Goal: Information Seeking & Learning: Learn about a topic

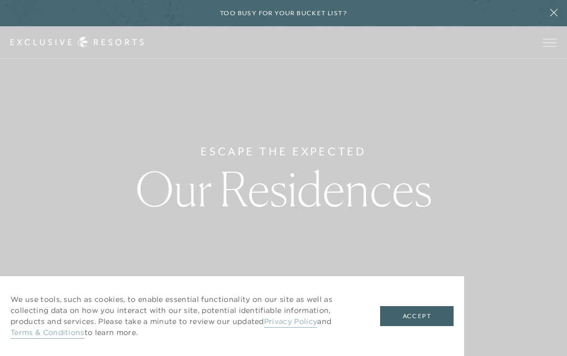
click at [430, 314] on button "Accept" at bounding box center [416, 316] width 73 height 20
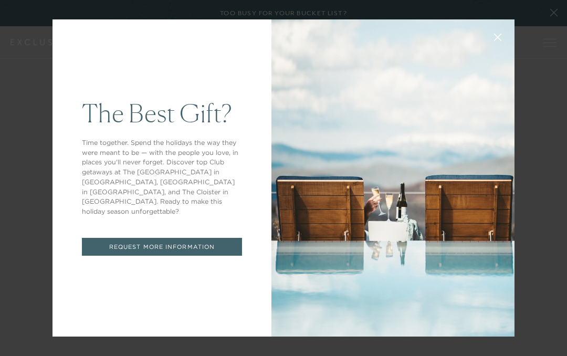
click at [165, 238] on link "REQUEST MORE INFORMATION" at bounding box center [162, 247] width 160 height 18
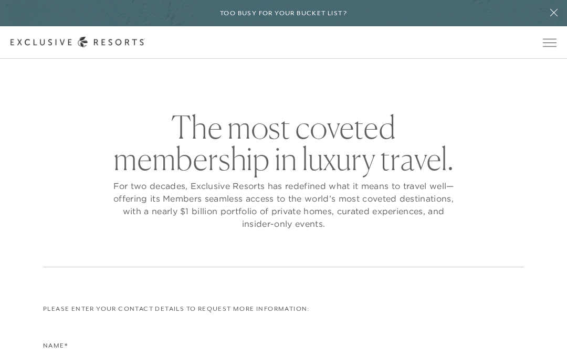
checkbox input "false"
click at [329, 164] on h2 "The most coveted membership in luxury travel." at bounding box center [283, 142] width 346 height 63
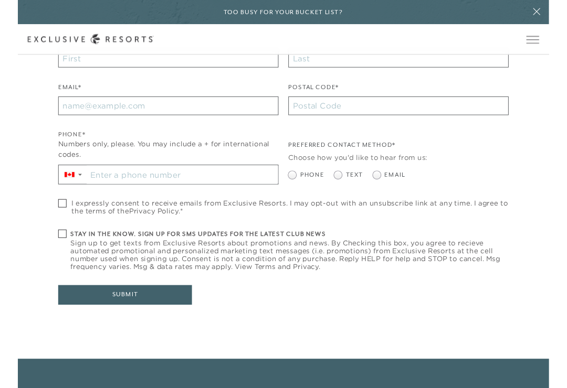
scroll to position [305, 0]
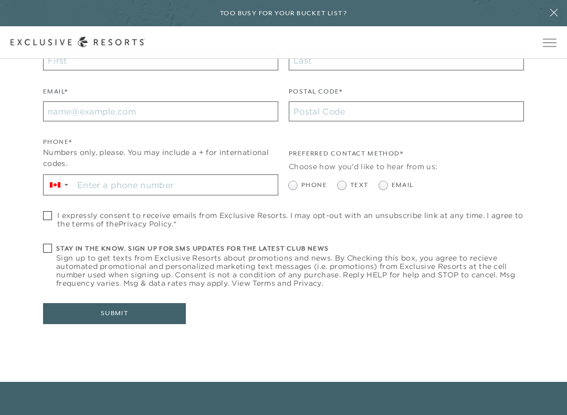
click at [165, 177] on input "Stay in the know. Sign up for sms updates for the latest club news Sign up to g…" at bounding box center [175, 185] width 204 height 20
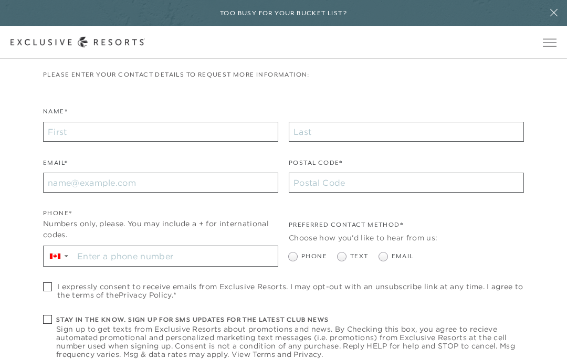
scroll to position [0, 0]
